Goal: Task Accomplishment & Management: Use online tool/utility

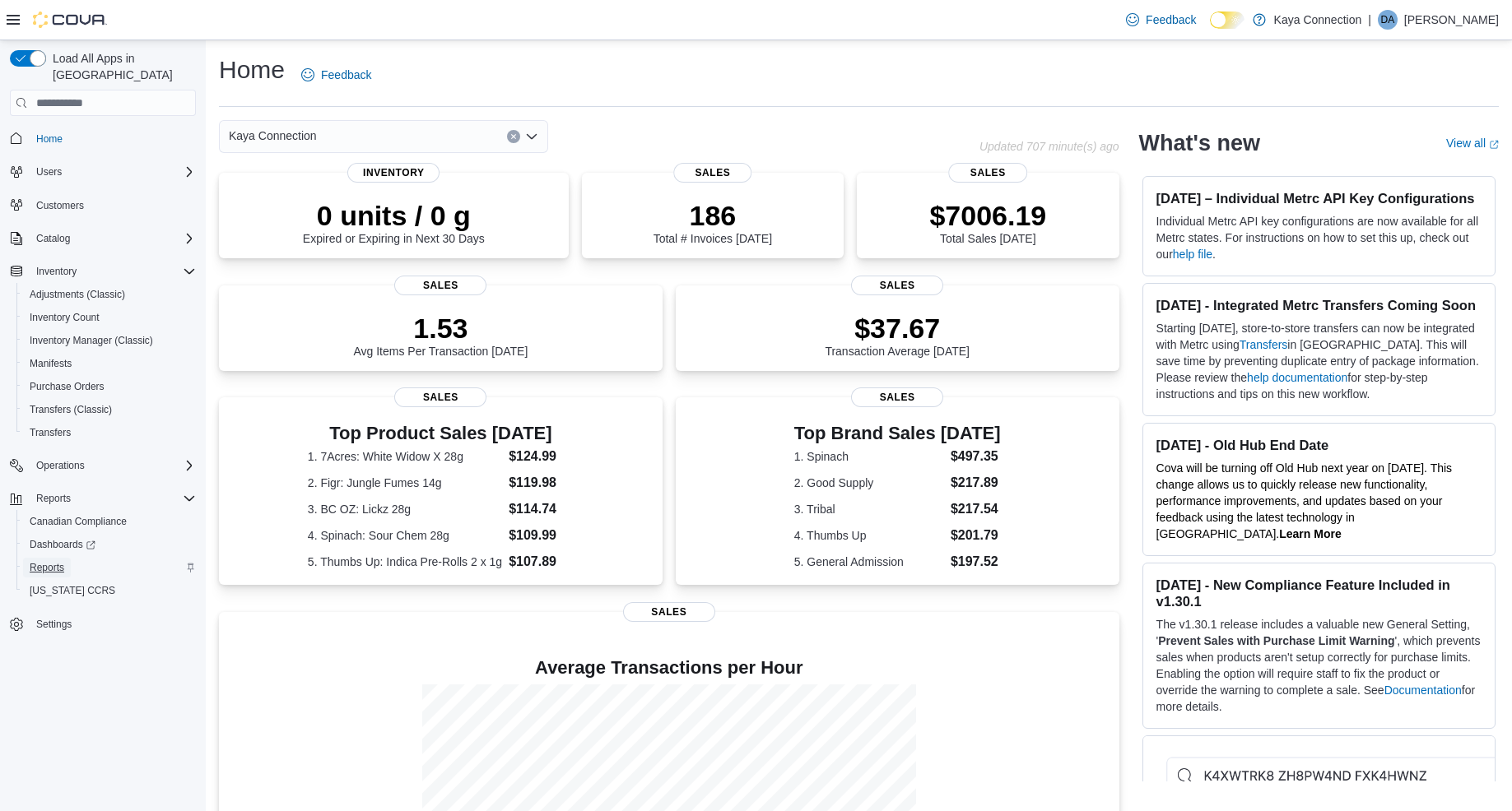
click at [40, 562] on span "Reports" at bounding box center [47, 568] width 35 height 13
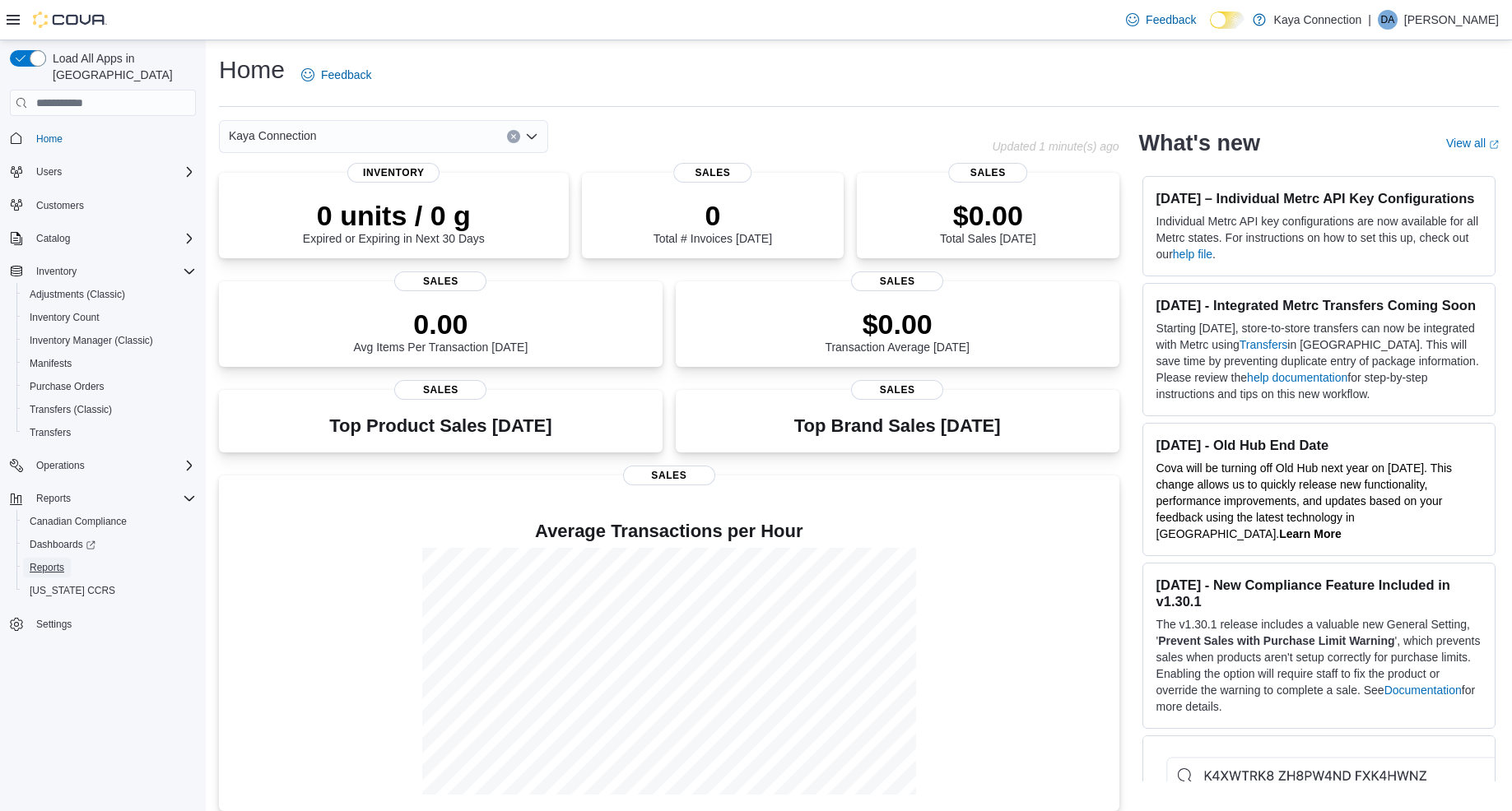
click at [40, 562] on span "Reports" at bounding box center [47, 568] width 35 height 13
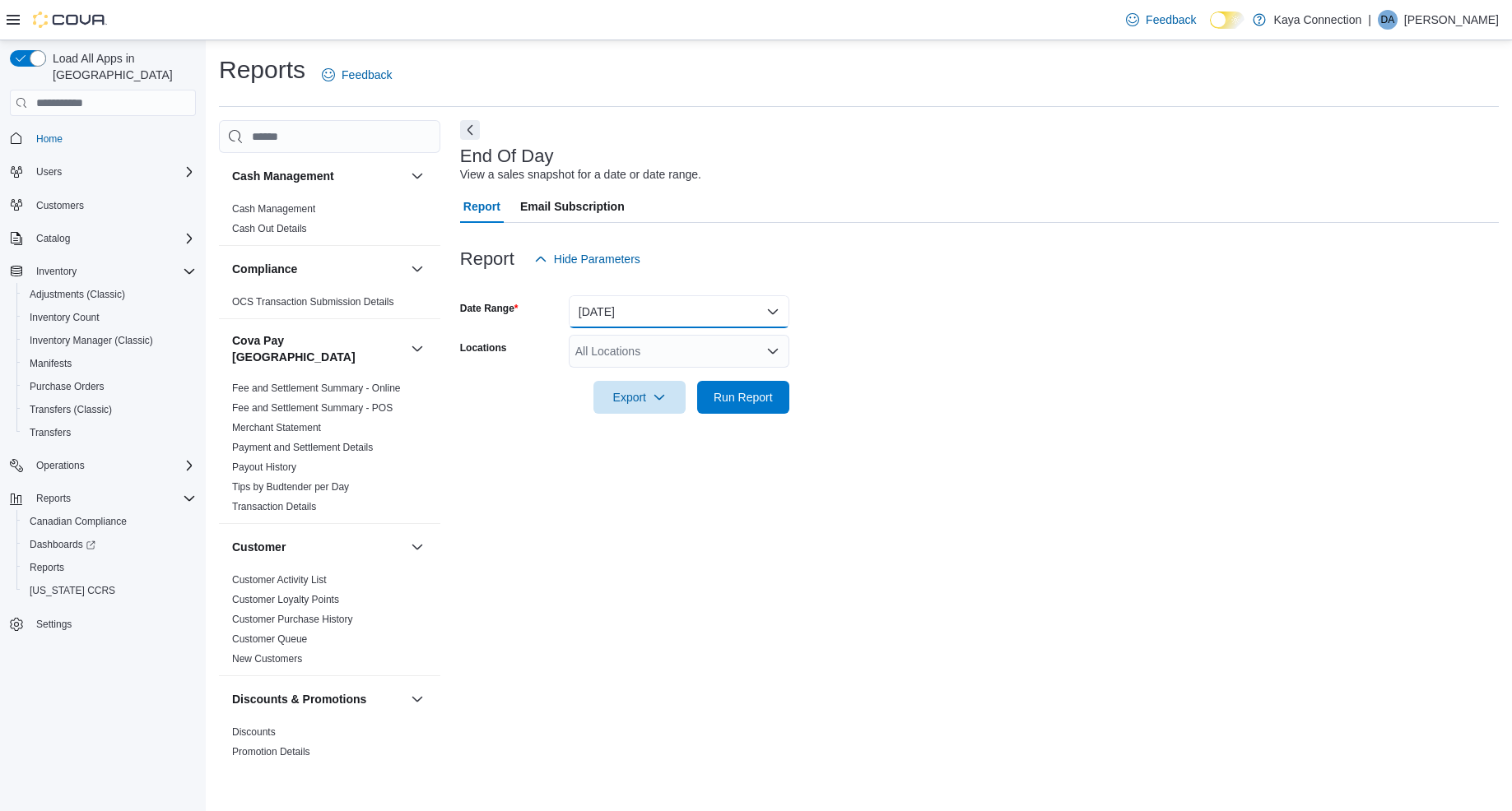
click at [780, 307] on button "[DATE]" at bounding box center [679, 312] width 221 height 33
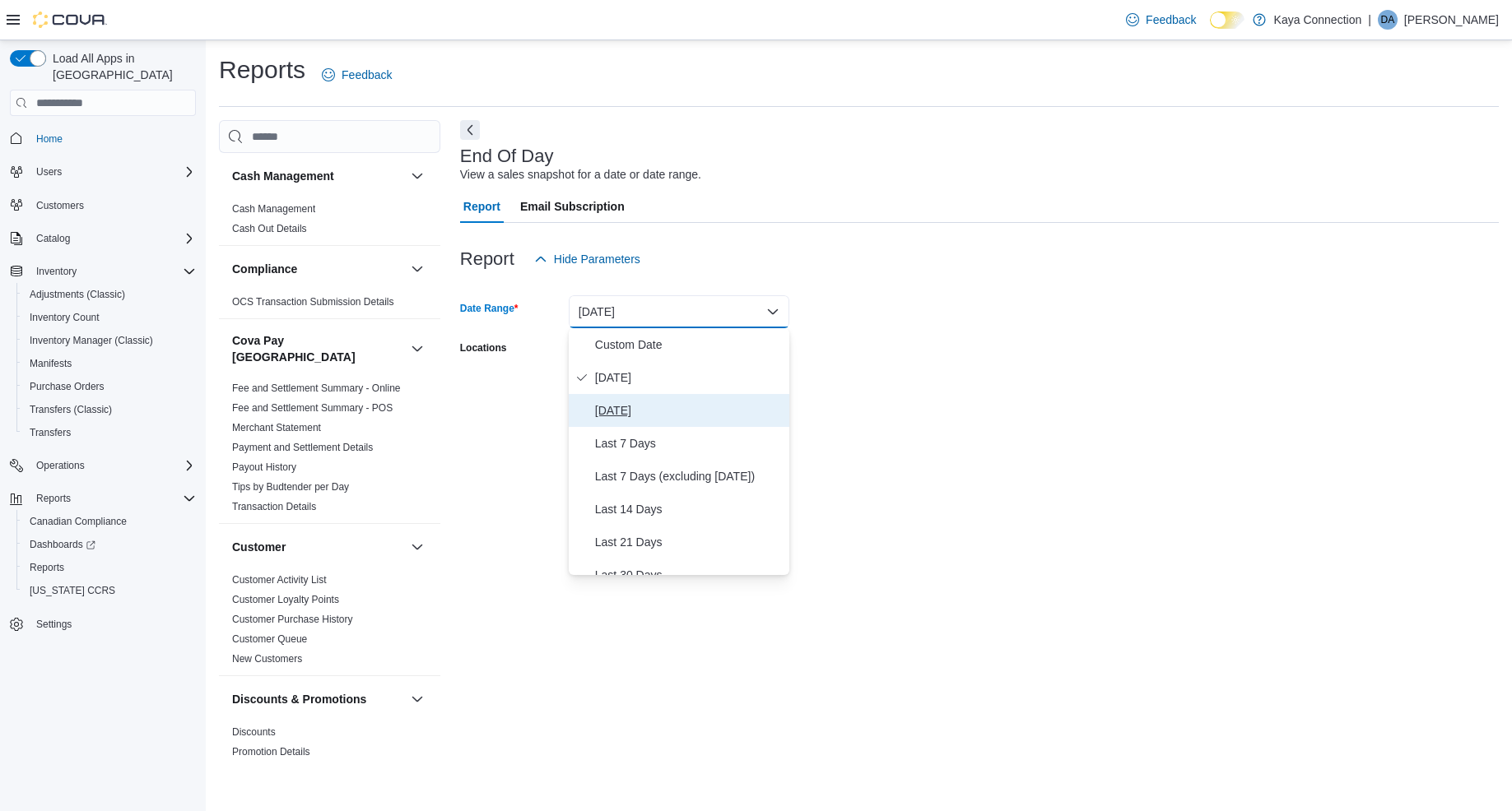
click at [628, 409] on span "[DATE]" at bounding box center [689, 410] width 188 height 20
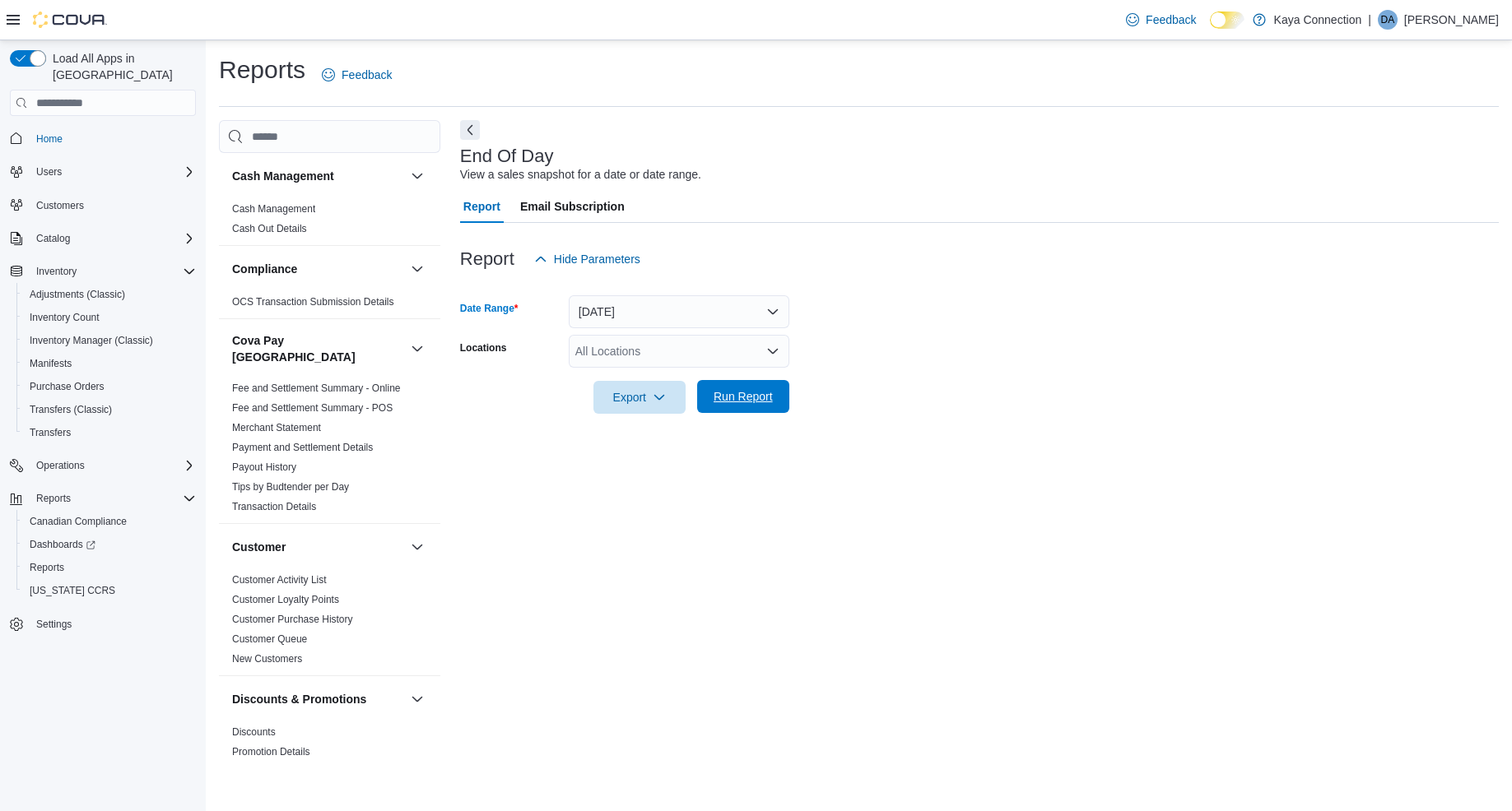
click at [745, 402] on span "Run Report" at bounding box center [743, 396] width 59 height 17
